Goal: Information Seeking & Learning: Learn about a topic

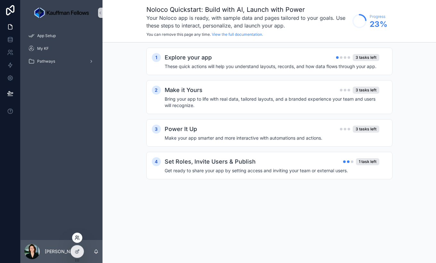
click at [77, 238] on icon at bounding box center [77, 238] width 5 height 5
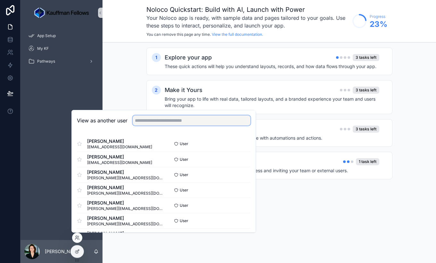
click at [159, 123] on input "text" at bounding box center [191, 121] width 118 height 10
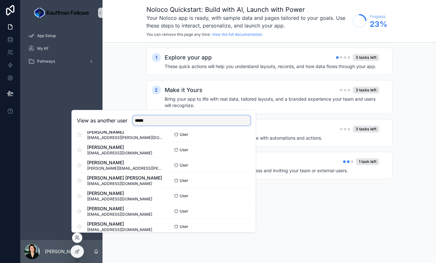
scroll to position [297, 0]
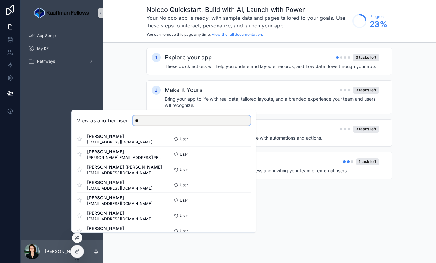
type input "*"
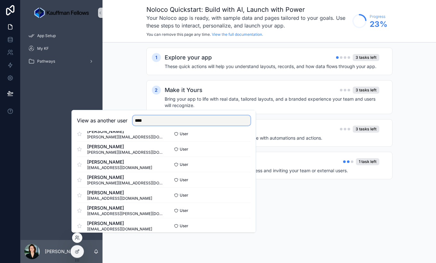
scroll to position [121, 0]
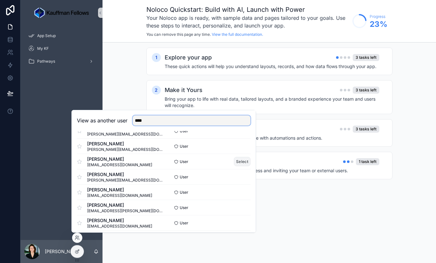
type input "***"
click at [237, 162] on button "Select" at bounding box center [242, 161] width 17 height 9
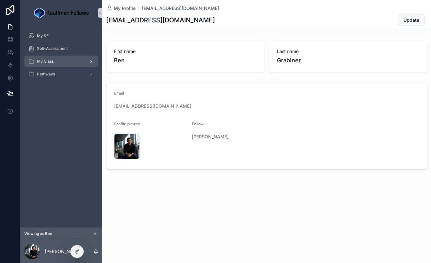
click at [51, 61] on span "My Class" at bounding box center [45, 61] width 17 height 5
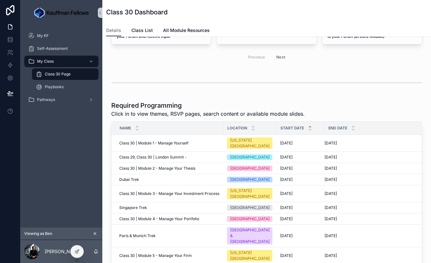
scroll to position [74, 0]
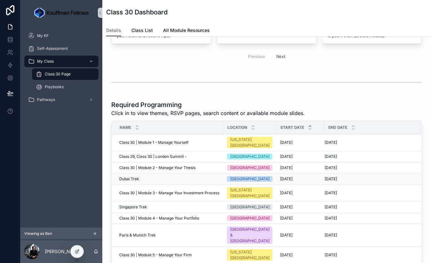
click at [158, 177] on div "Dubai Trek Dubai Trek" at bounding box center [169, 179] width 100 height 5
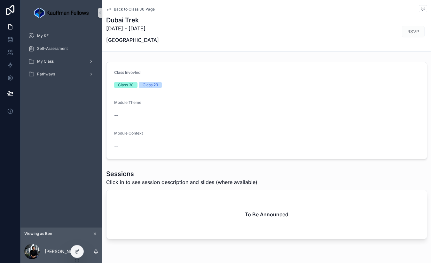
click at [119, 10] on span "Back to Class 30 Page" at bounding box center [134, 9] width 41 height 5
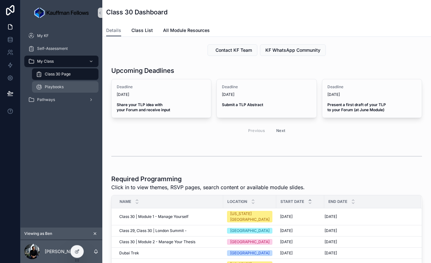
click at [52, 89] on span "Playbooks" at bounding box center [54, 86] width 19 height 5
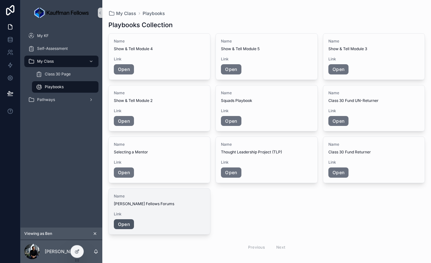
click at [124, 225] on link "Open" at bounding box center [124, 225] width 20 height 10
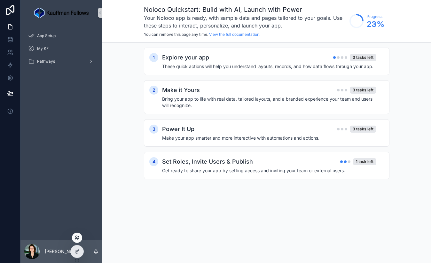
click at [78, 236] on icon at bounding box center [77, 238] width 5 height 5
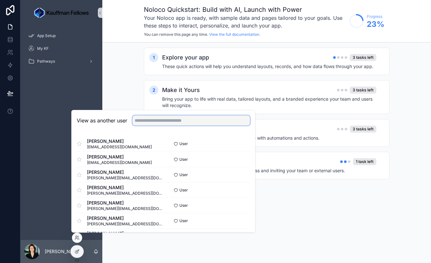
click at [148, 123] on input "text" at bounding box center [191, 121] width 118 height 10
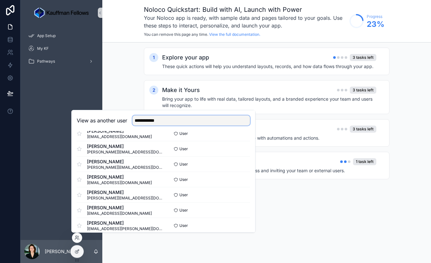
scroll to position [112, 0]
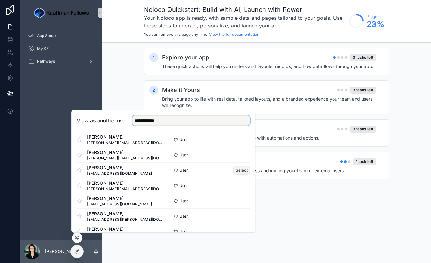
type input "**********"
click at [242, 170] on button "Select" at bounding box center [242, 170] width 17 height 9
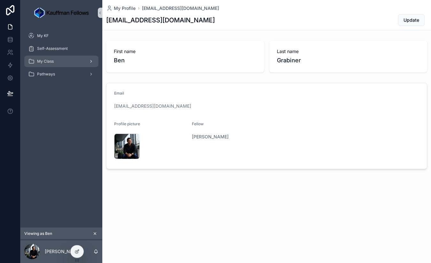
click at [68, 63] on div "My Class" at bounding box center [61, 61] width 67 height 10
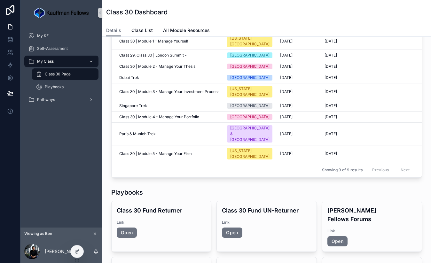
scroll to position [172, 0]
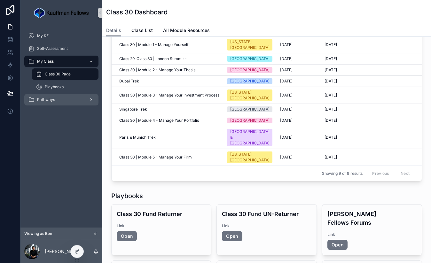
click at [52, 96] on div "Pathways" at bounding box center [61, 100] width 67 height 10
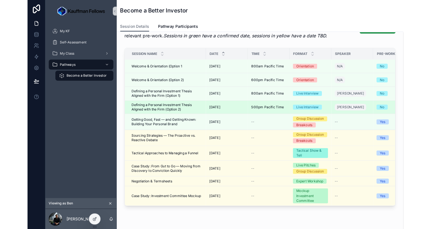
scroll to position [123, 0]
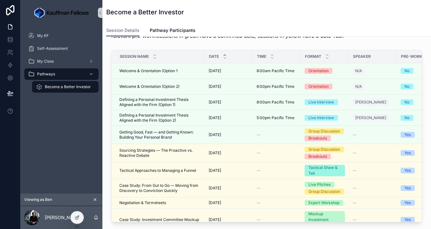
click at [93, 198] on icon "scrollable content" at bounding box center [95, 200] width 4 height 4
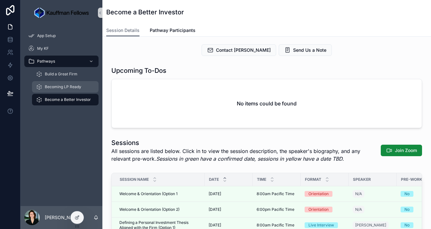
click at [68, 90] on div "Becoming LP Ready" at bounding box center [65, 87] width 59 height 10
